Goal: Task Accomplishment & Management: Use online tool/utility

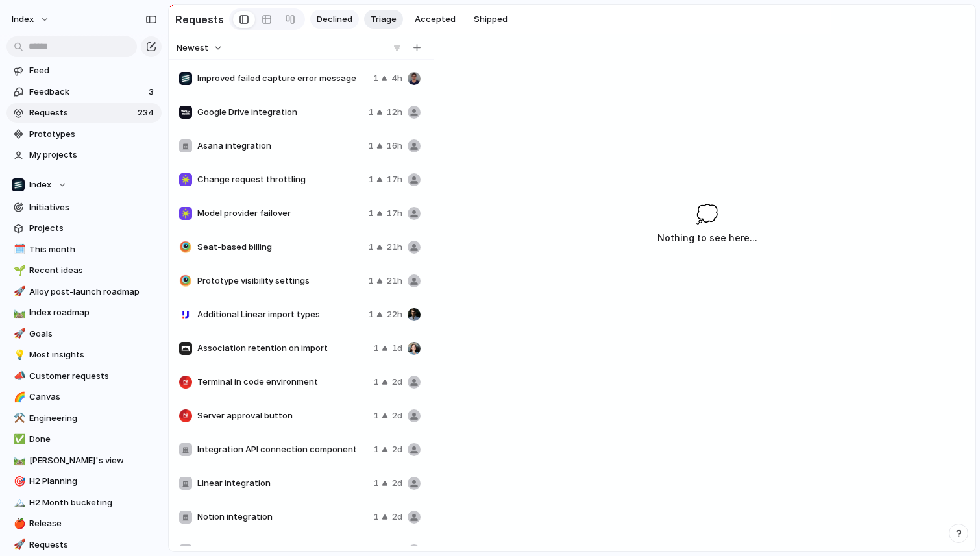
click at [346, 22] on span "Declined" at bounding box center [335, 19] width 36 height 13
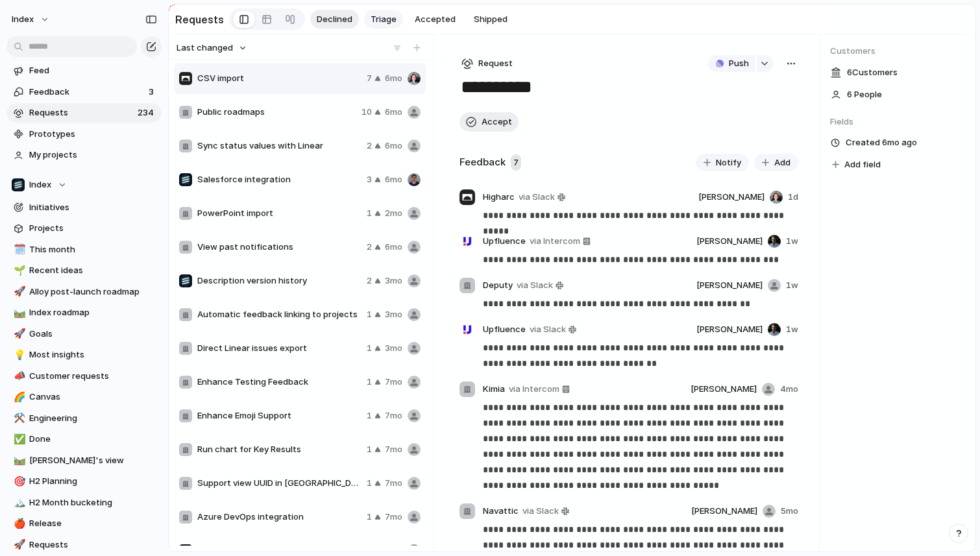
click at [396, 23] on div "Declined Triage Accepted Shipped" at bounding box center [412, 19] width 204 height 19
click at [396, 25] on div "Declined Triage Accepted Shipped" at bounding box center [412, 19] width 204 height 19
click at [391, 21] on button "Triage" at bounding box center [383, 19] width 39 height 19
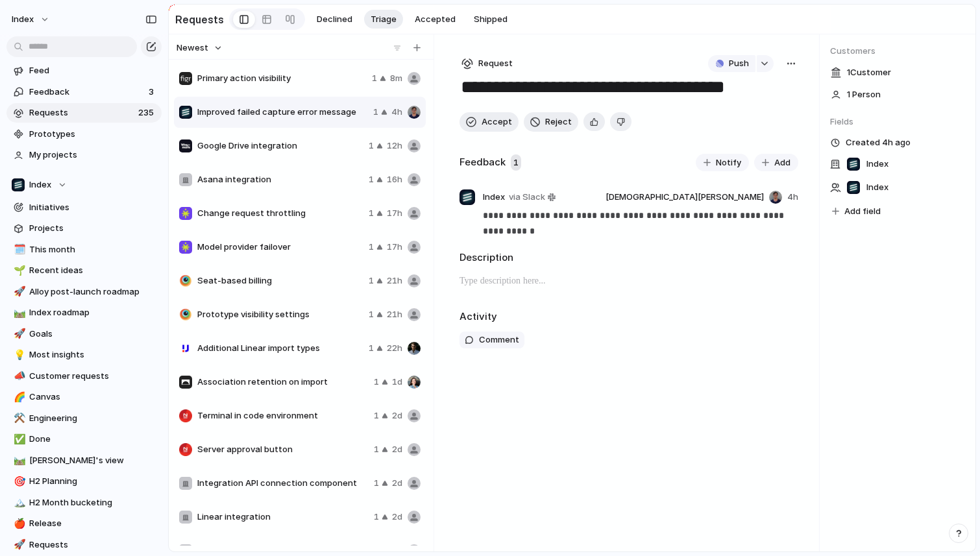
click at [300, 75] on span "Primary action visibility" at bounding box center [281, 78] width 169 height 13
